Goal: Task Accomplishment & Management: Complete application form

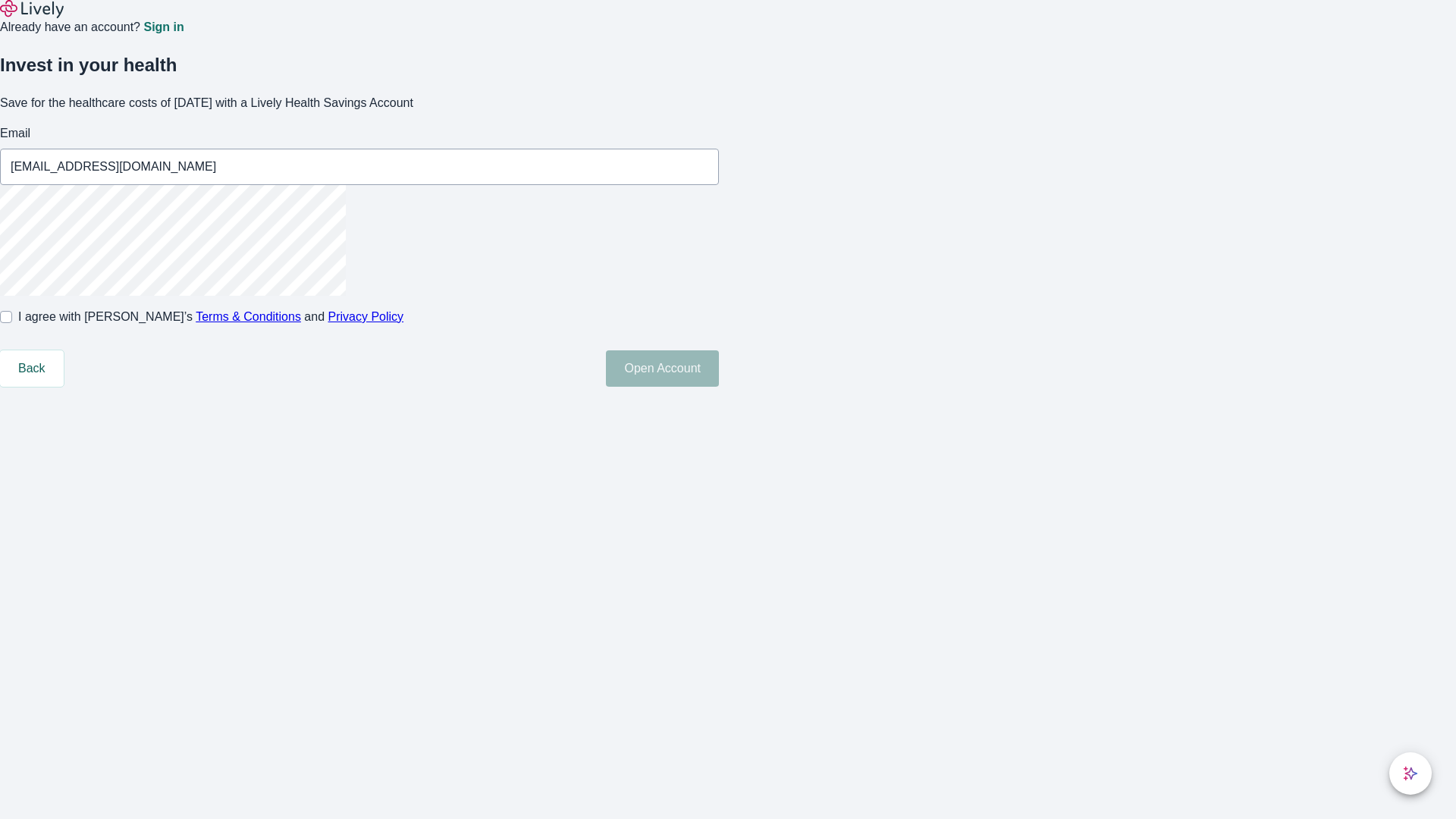
click at [12, 323] on input "I agree with Lively’s Terms & Conditions and Privacy Policy" at bounding box center [6, 317] width 12 height 12
checkbox input "true"
click at [718, 387] on button "Open Account" at bounding box center [662, 368] width 113 height 37
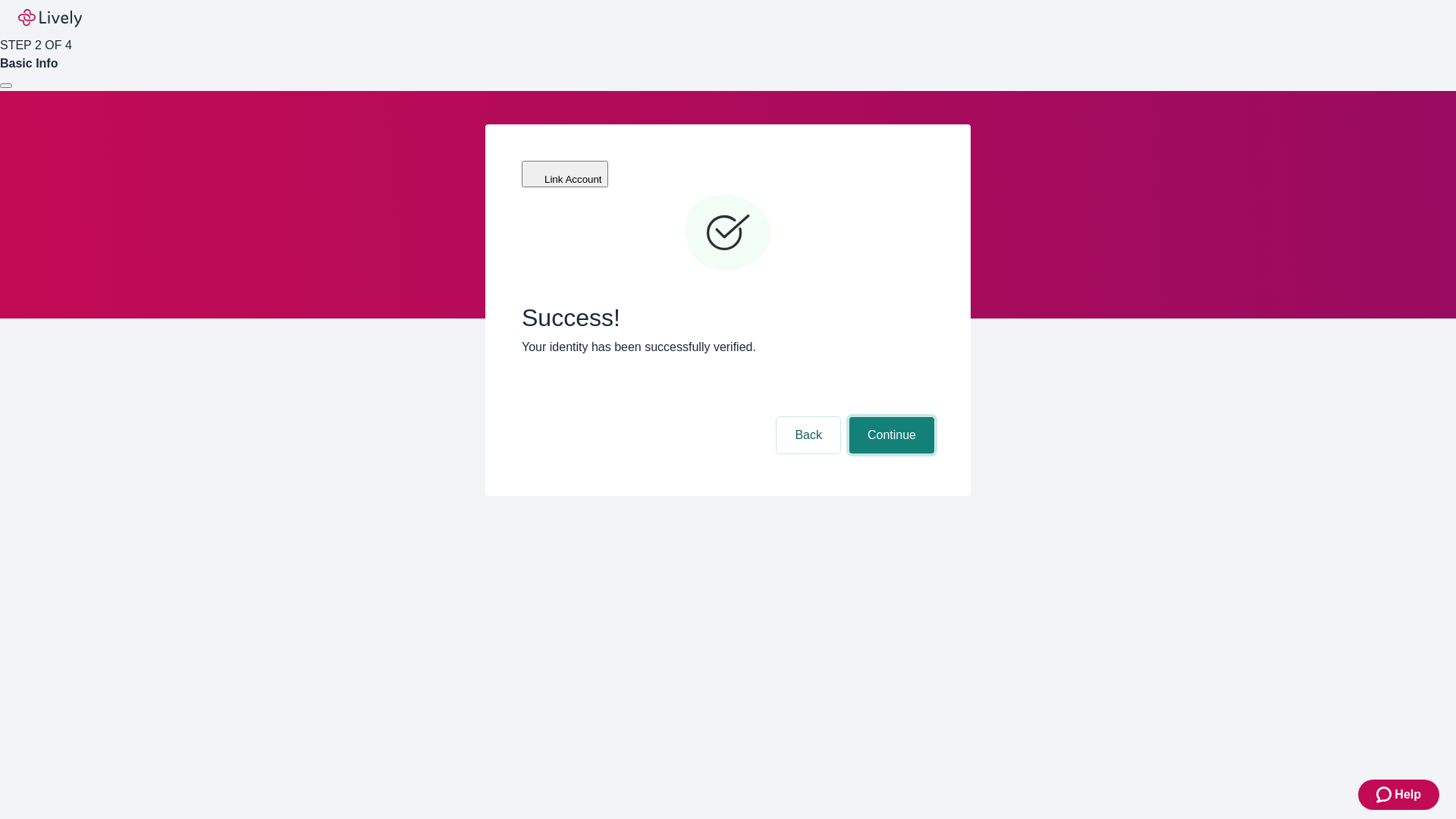
click at [889, 417] on button "Continue" at bounding box center [892, 436] width 85 height 37
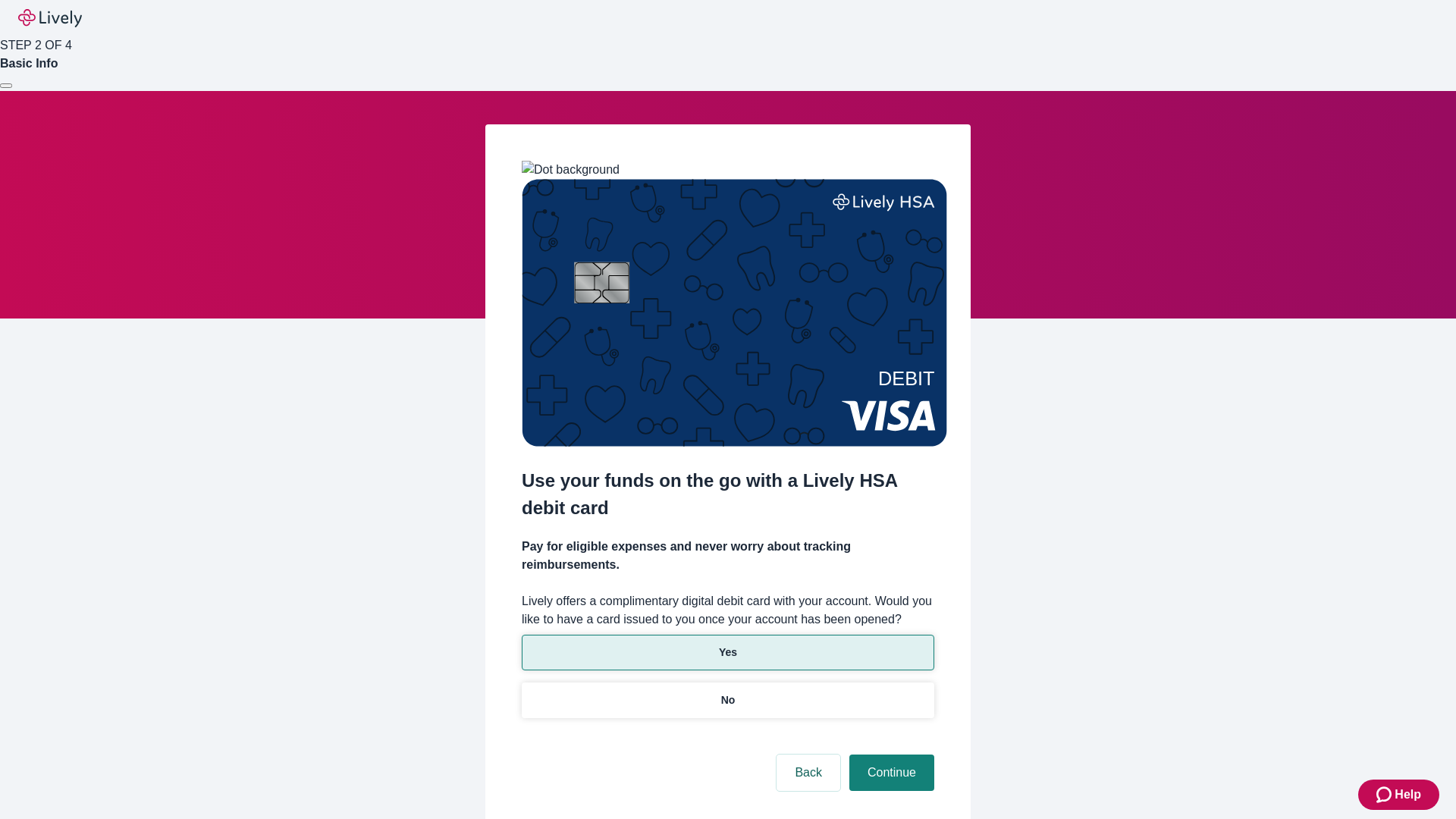
click at [727, 645] on p "Yes" at bounding box center [728, 652] width 18 height 16
click at [889, 754] on button "Continue" at bounding box center [892, 773] width 85 height 37
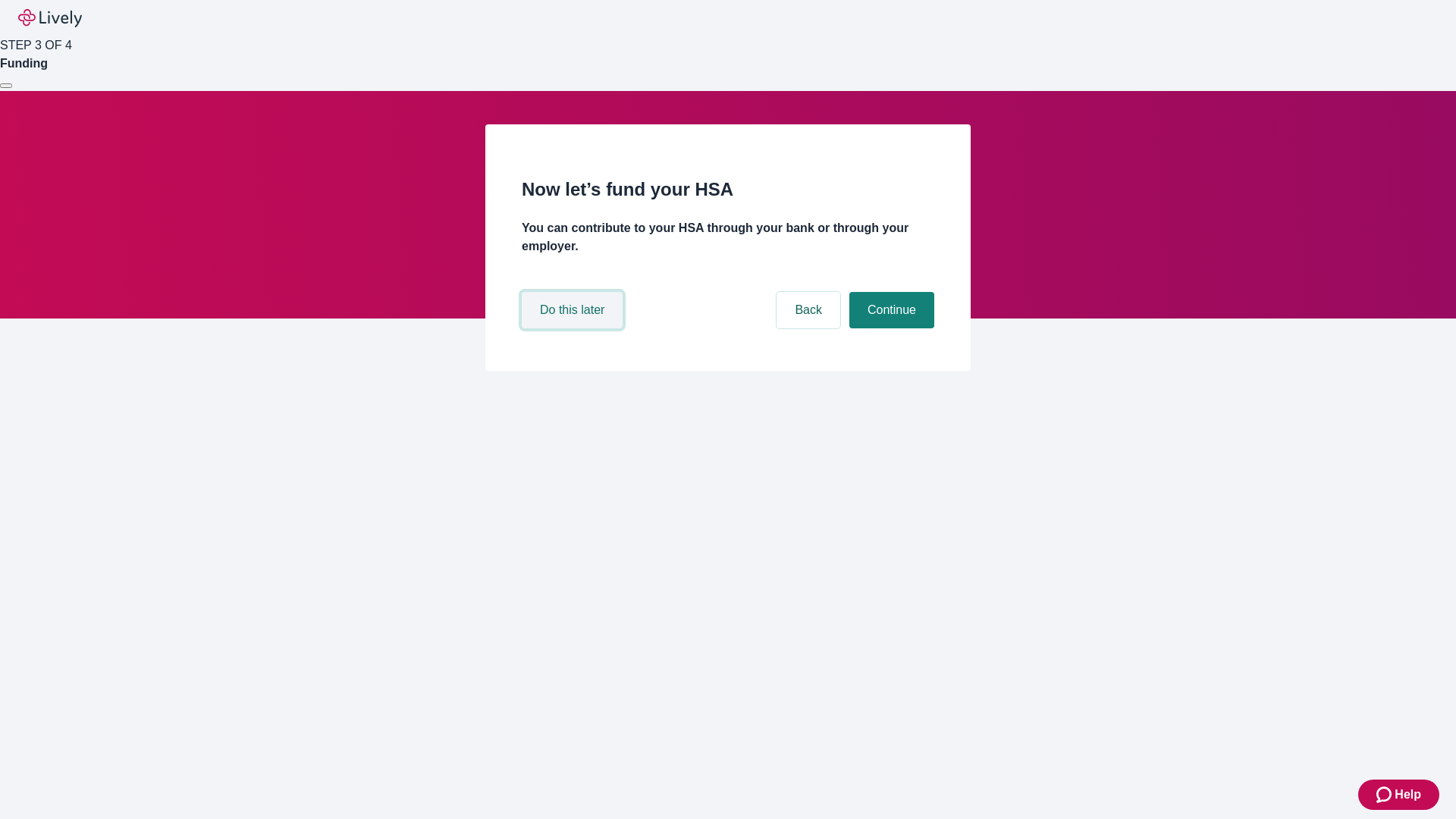
click at [574, 329] on button "Do this later" at bounding box center [572, 310] width 101 height 37
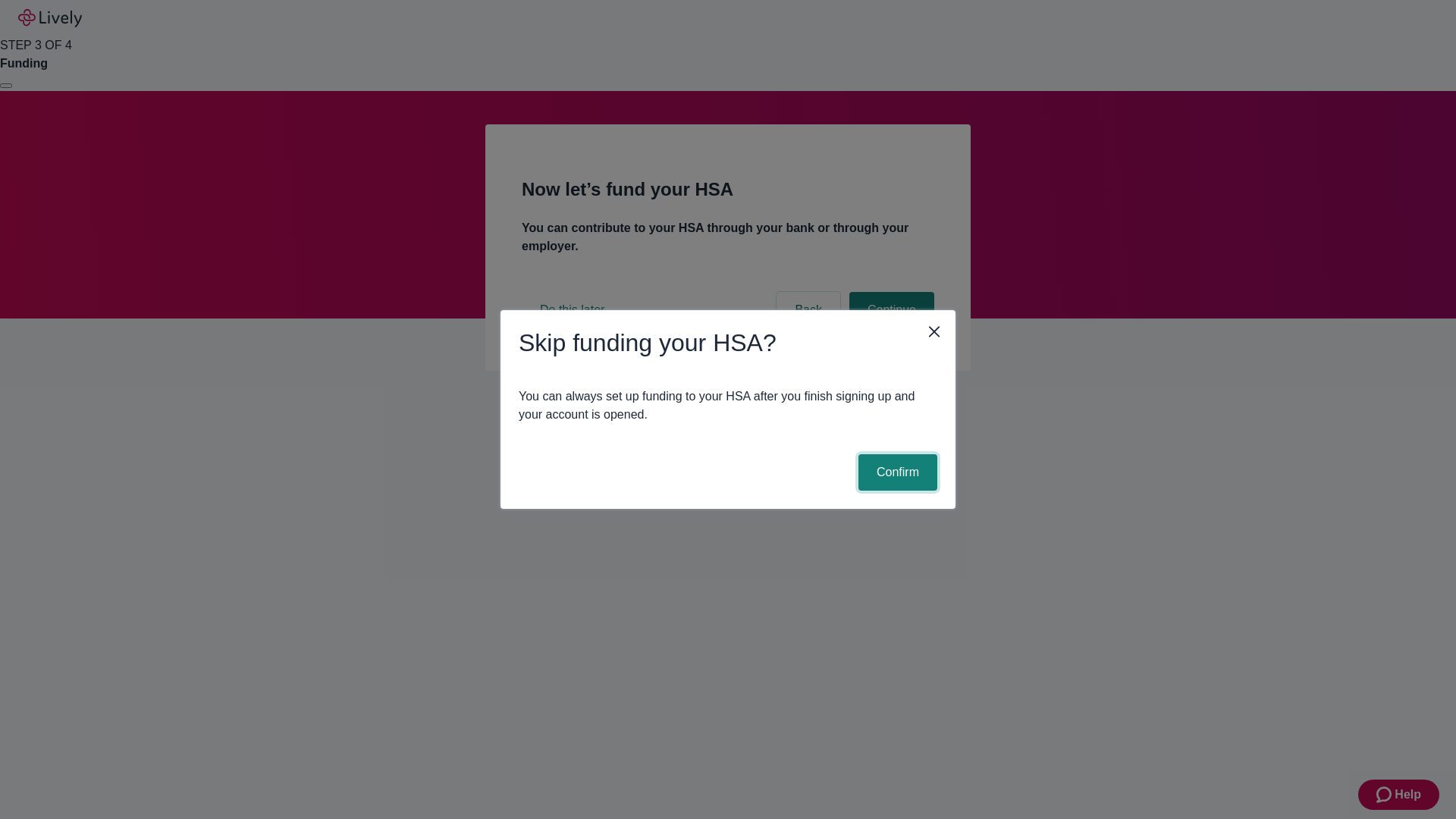
click at [895, 472] on button "Confirm" at bounding box center [897, 472] width 79 height 37
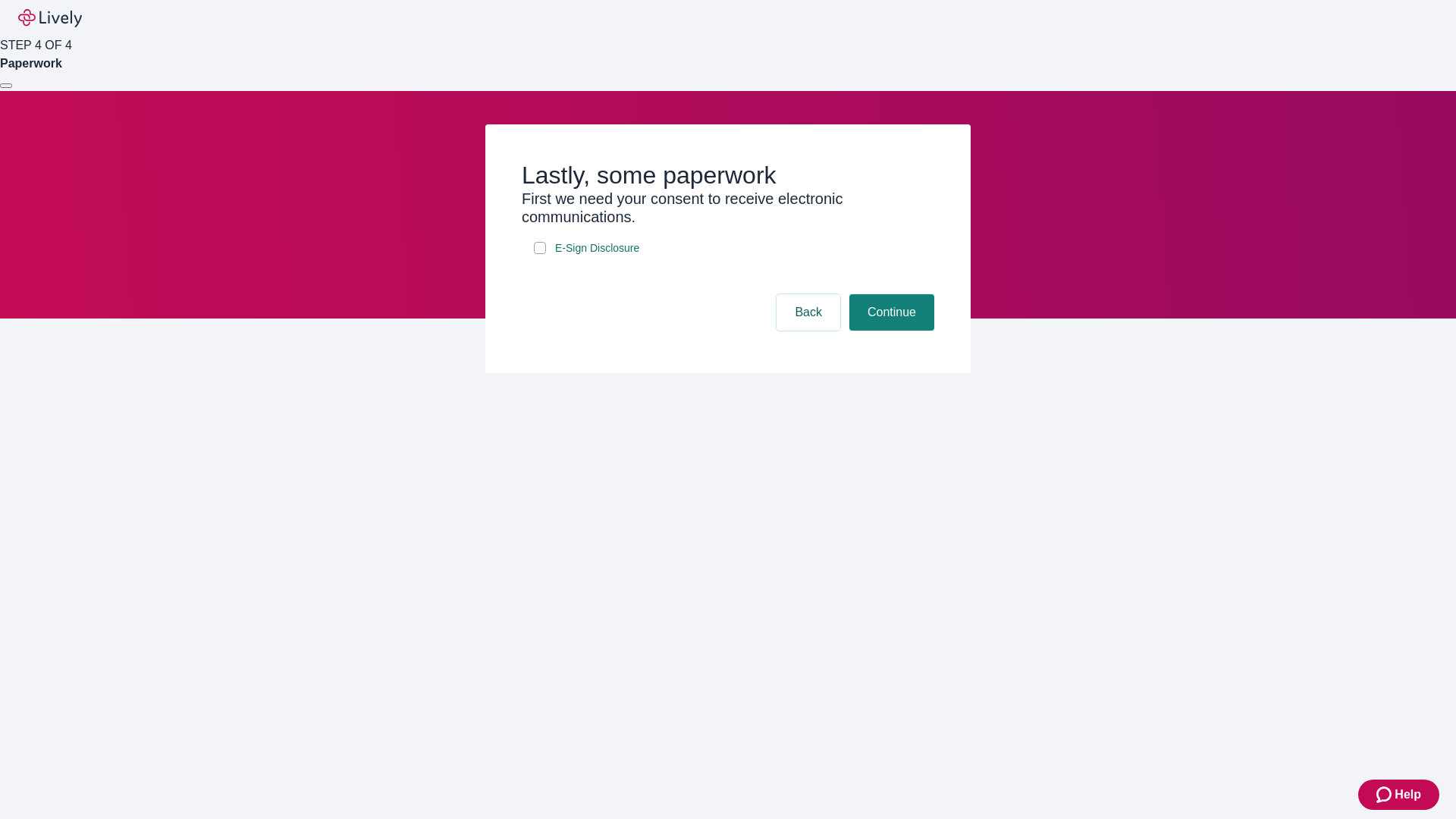
click at [540, 254] on input "E-Sign Disclosure" at bounding box center [539, 248] width 12 height 12
checkbox input "true"
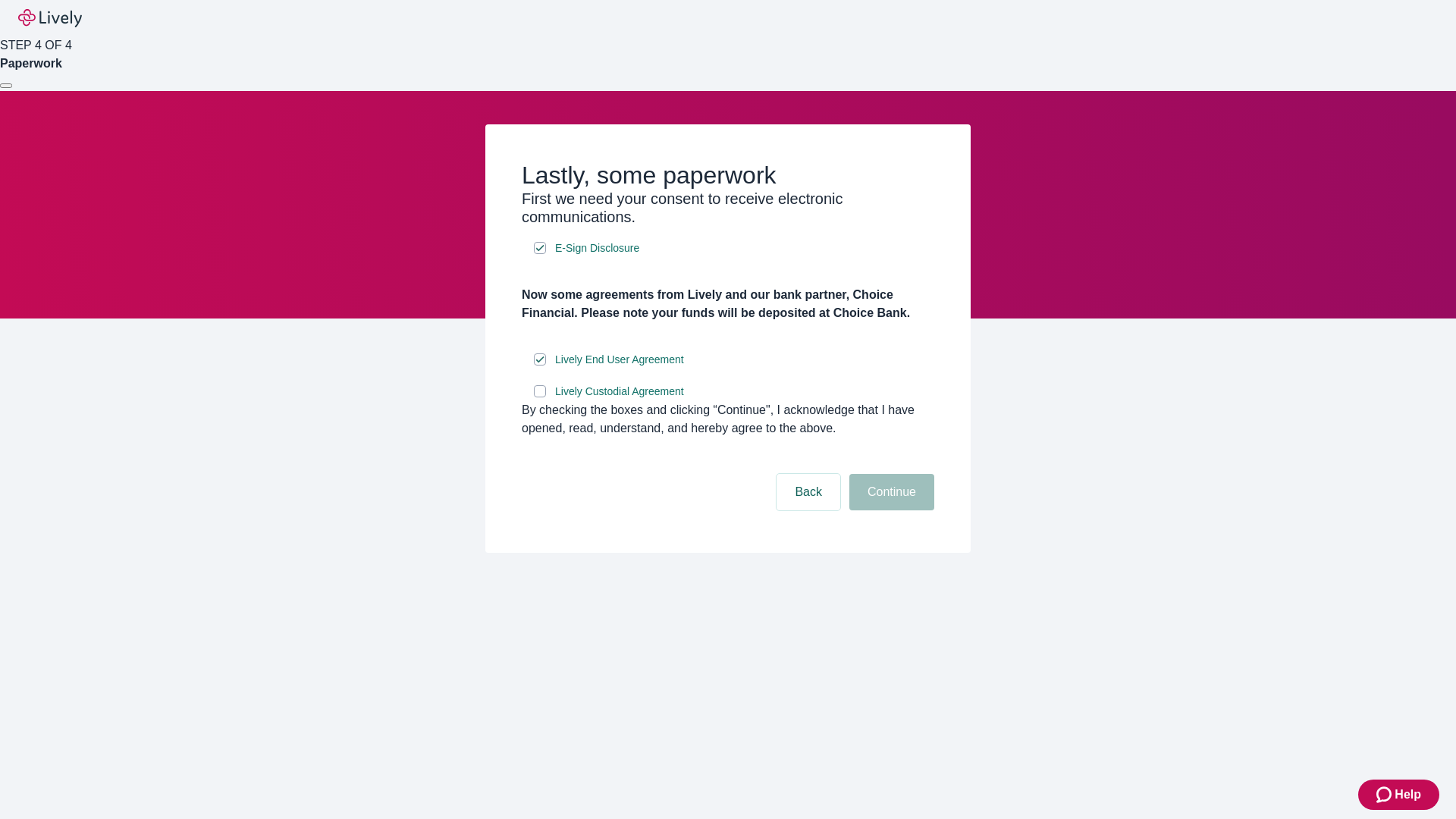
click at [540, 397] on input "Lively Custodial Agreement" at bounding box center [539, 391] width 12 height 12
checkbox input "true"
click at [889, 510] on button "Continue" at bounding box center [892, 492] width 85 height 37
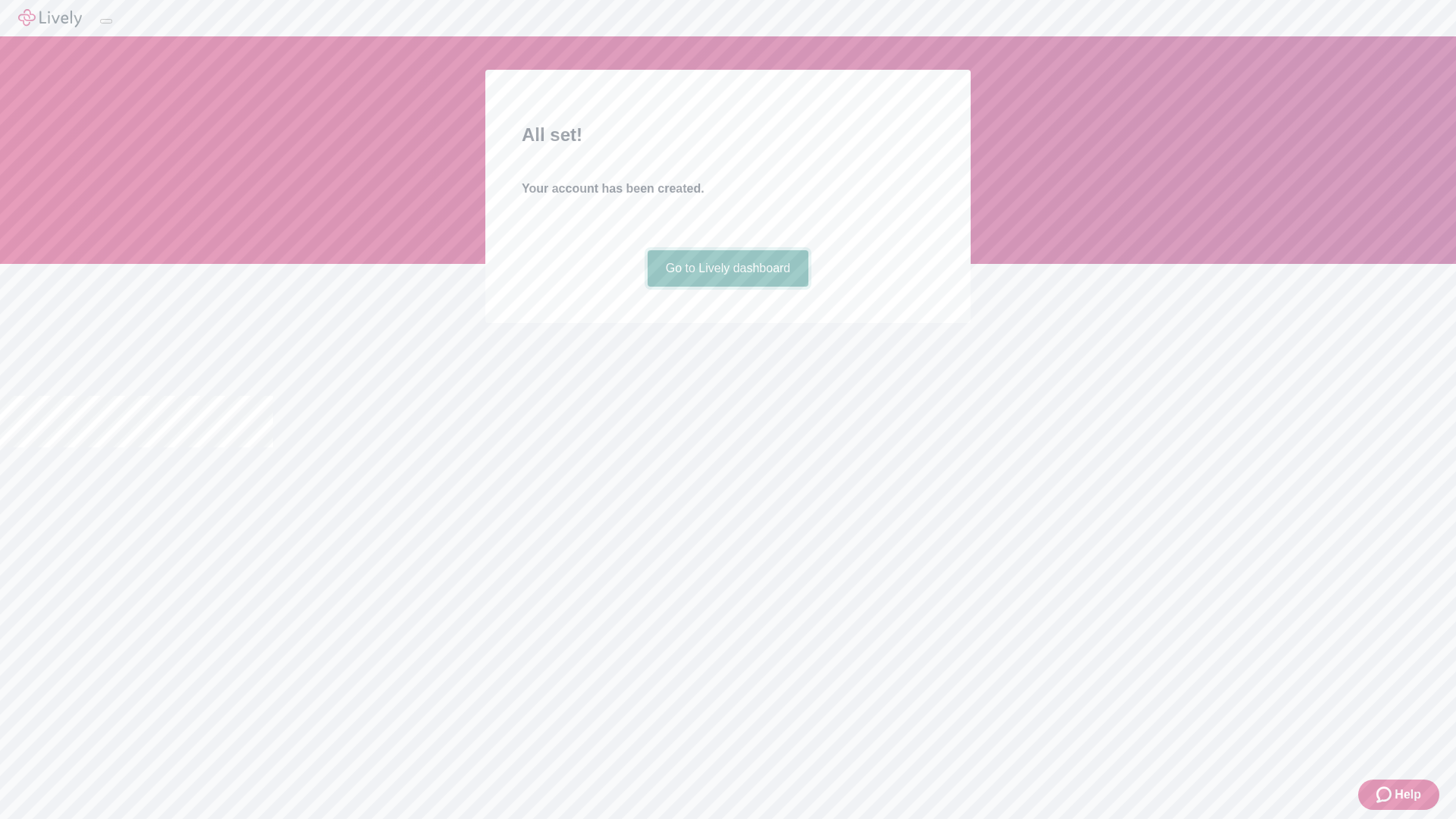
click at [727, 286] on link "Go to Lively dashboard" at bounding box center [728, 269] width 162 height 37
